Goal: Navigation & Orientation: Find specific page/section

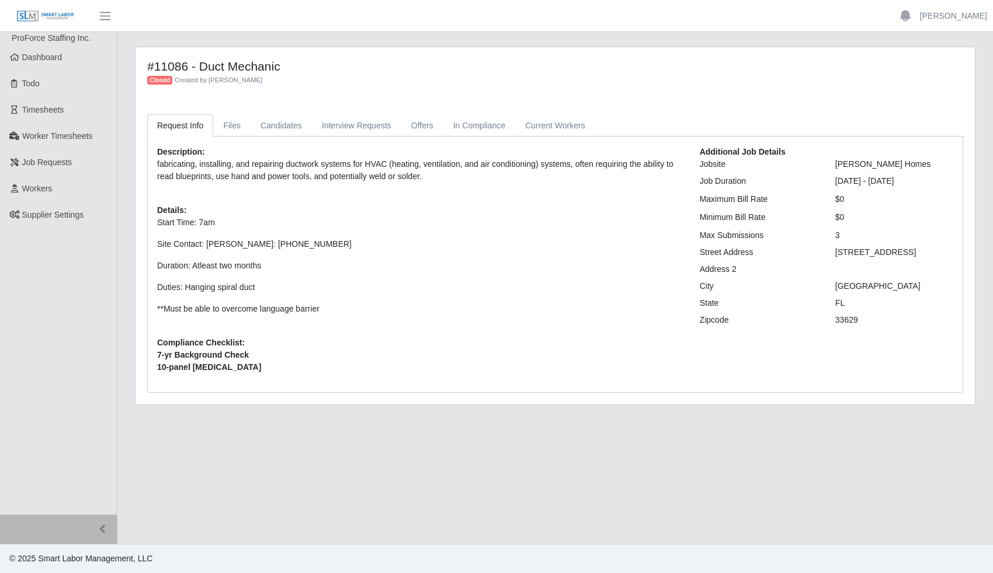
click at [50, 62] on span "Dashboard" at bounding box center [42, 57] width 40 height 9
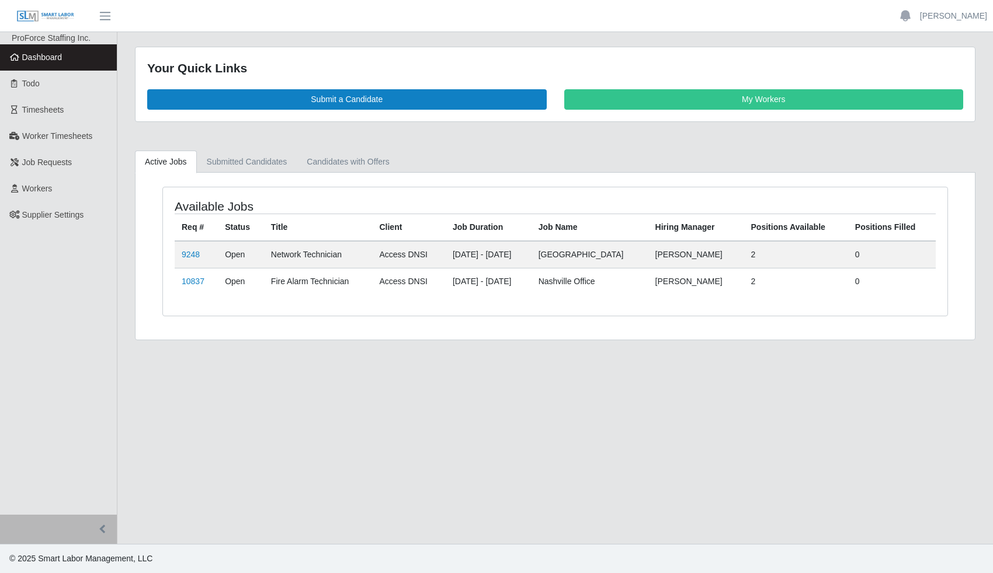
click at [189, 251] on link "9248" at bounding box center [191, 254] width 18 height 9
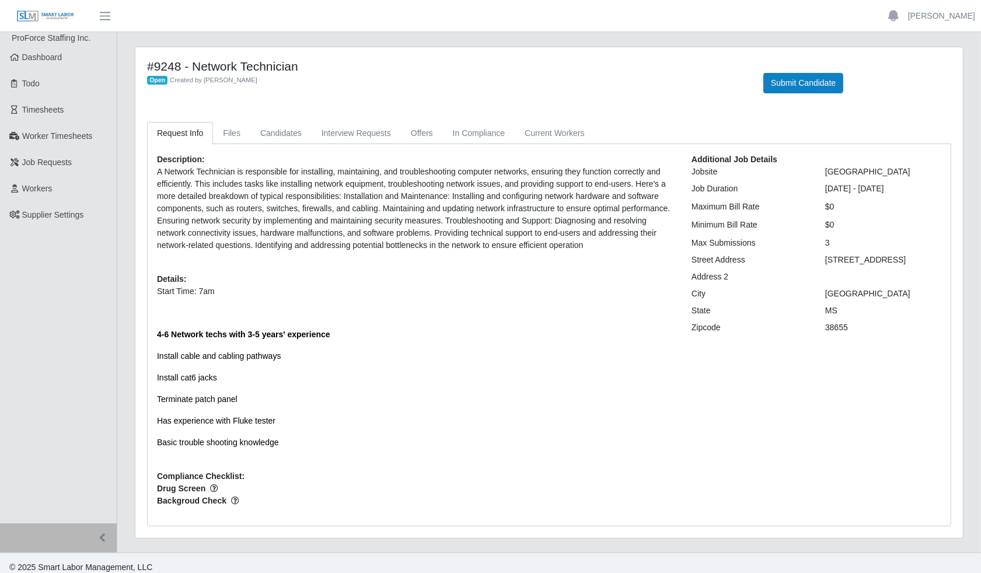
click at [51, 161] on span "Job Requests" at bounding box center [47, 162] width 50 height 9
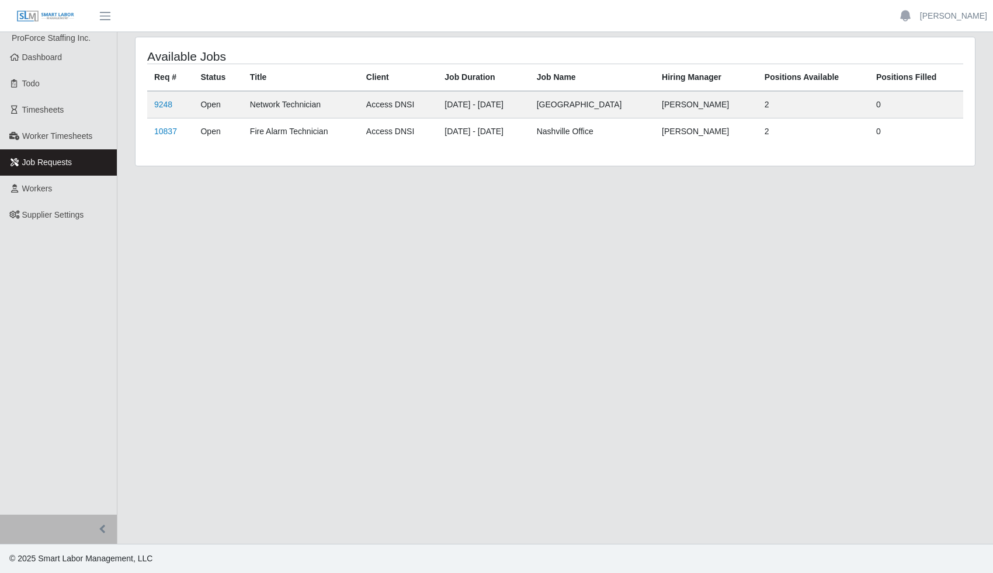
click at [59, 51] on link "Dashboard" at bounding box center [58, 57] width 117 height 26
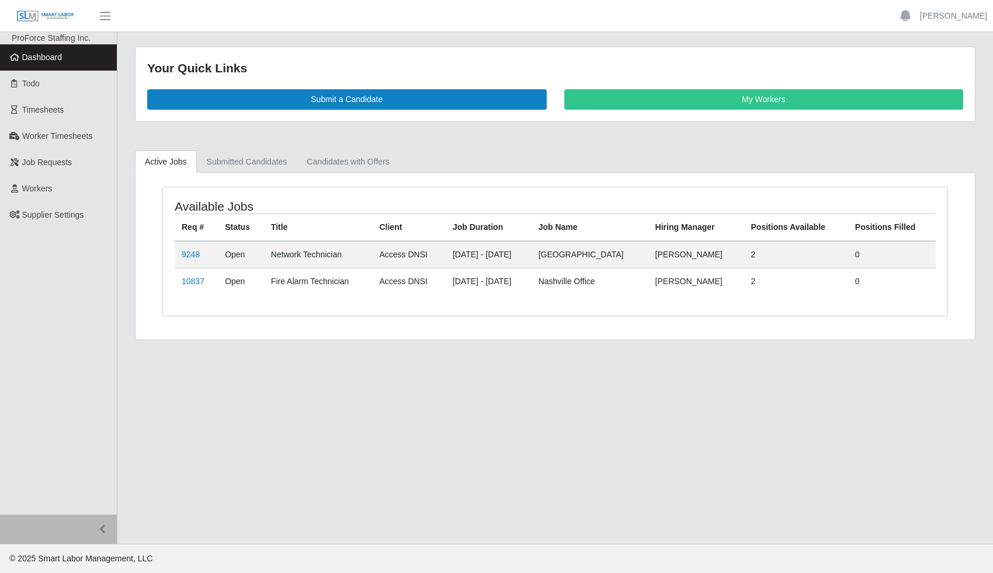
drag, startPoint x: 0, startPoint y: 0, endPoint x: 59, endPoint y: 53, distance: 79.0
click at [59, 53] on span "Dashboard" at bounding box center [42, 57] width 40 height 9
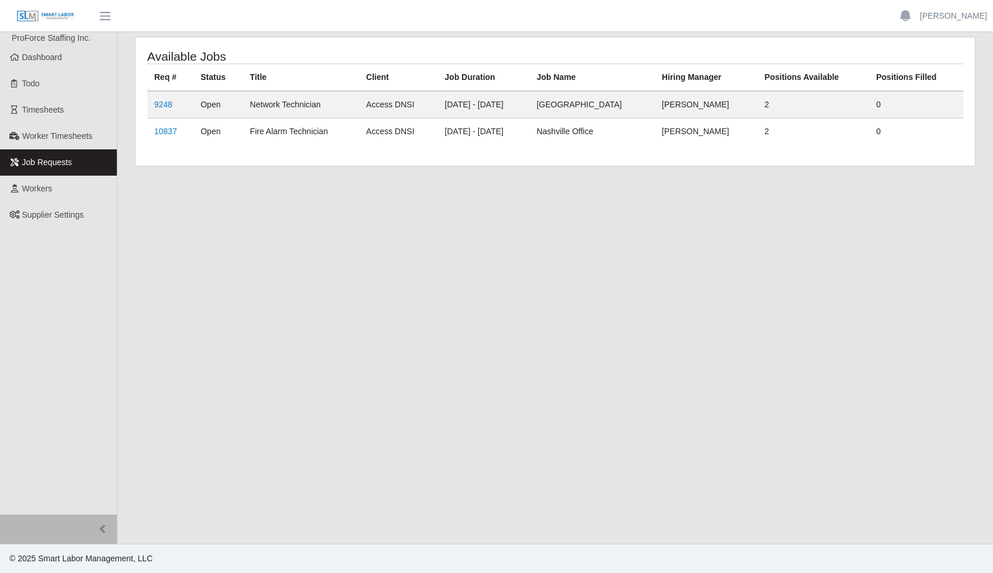
click at [51, 56] on span "Dashboard" at bounding box center [42, 57] width 40 height 9
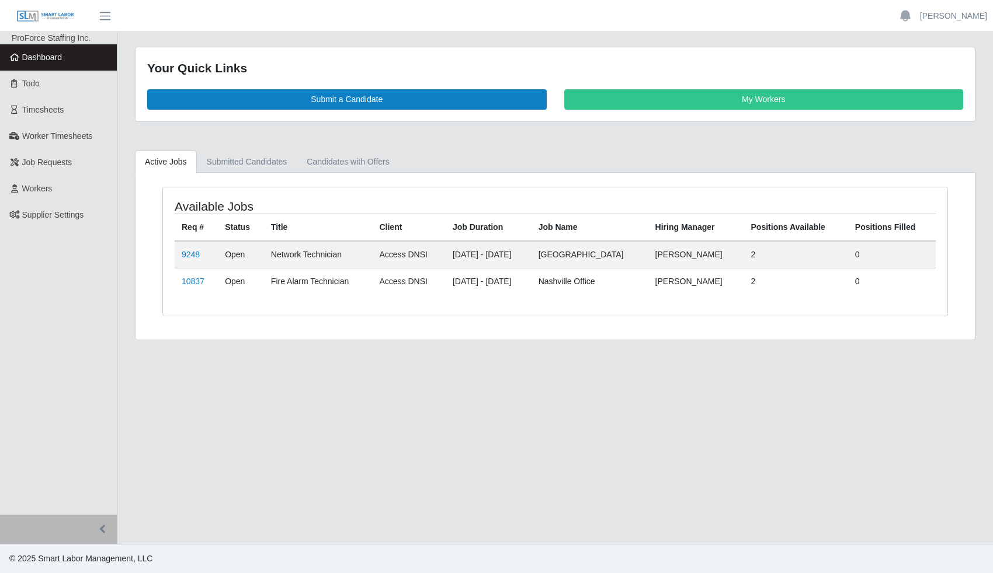
click at [57, 105] on span "Timesheets" at bounding box center [43, 109] width 42 height 9
